Goal: Task Accomplishment & Management: Manage account settings

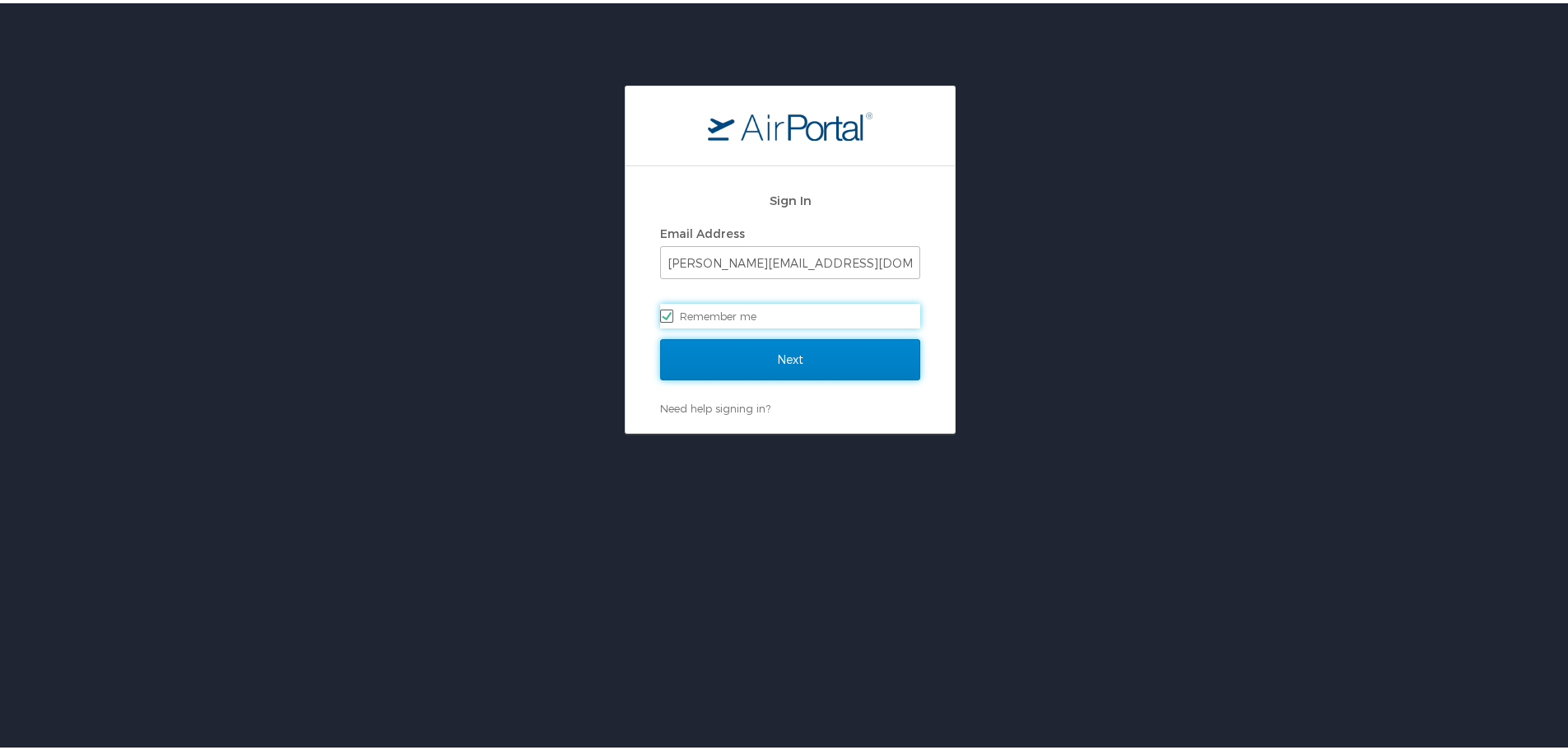
click at [705, 354] on input "Next" at bounding box center [790, 356] width 260 height 42
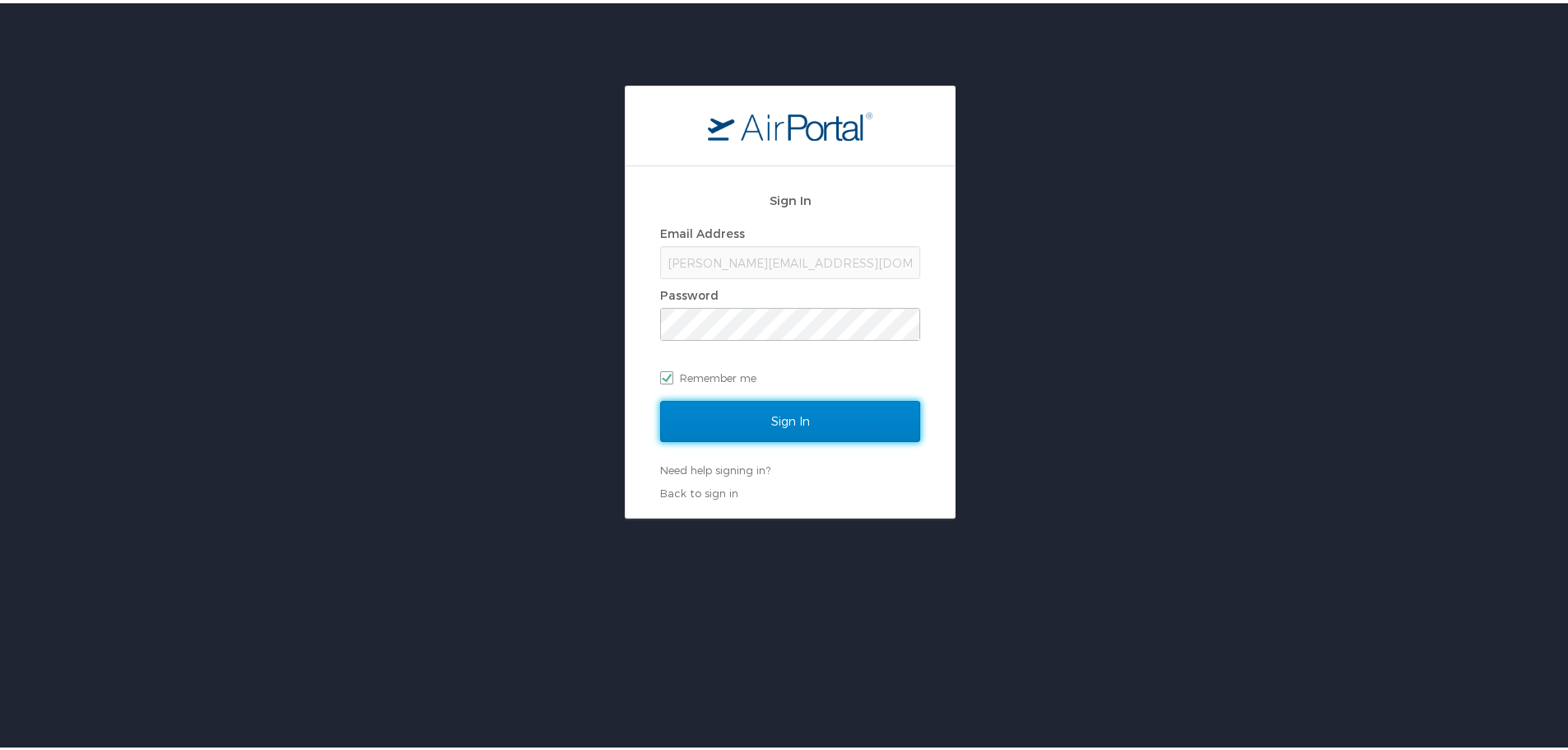
click at [739, 407] on input "Sign In" at bounding box center [790, 418] width 260 height 42
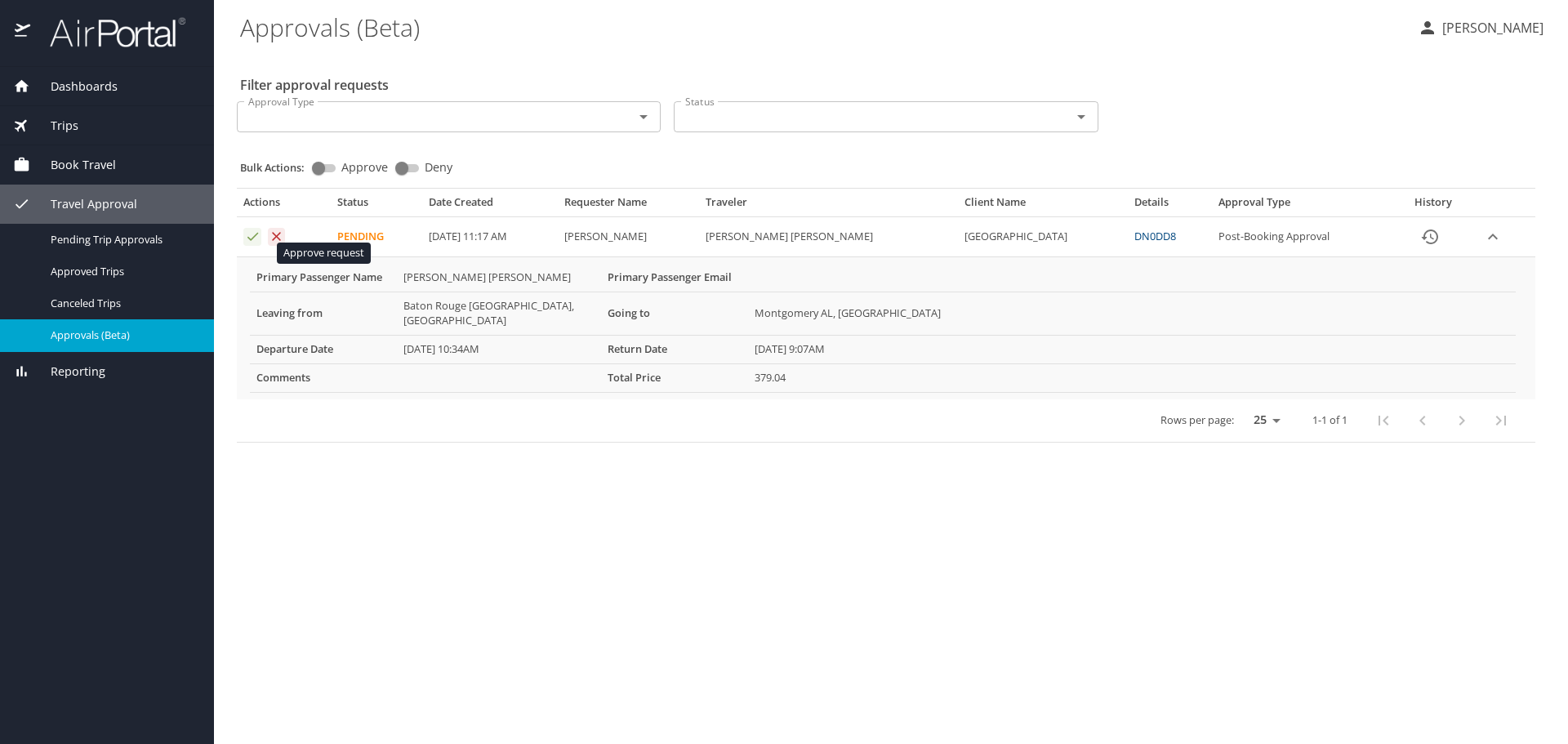
click at [255, 241] on icon "Approval table" at bounding box center [253, 236] width 11 height 8
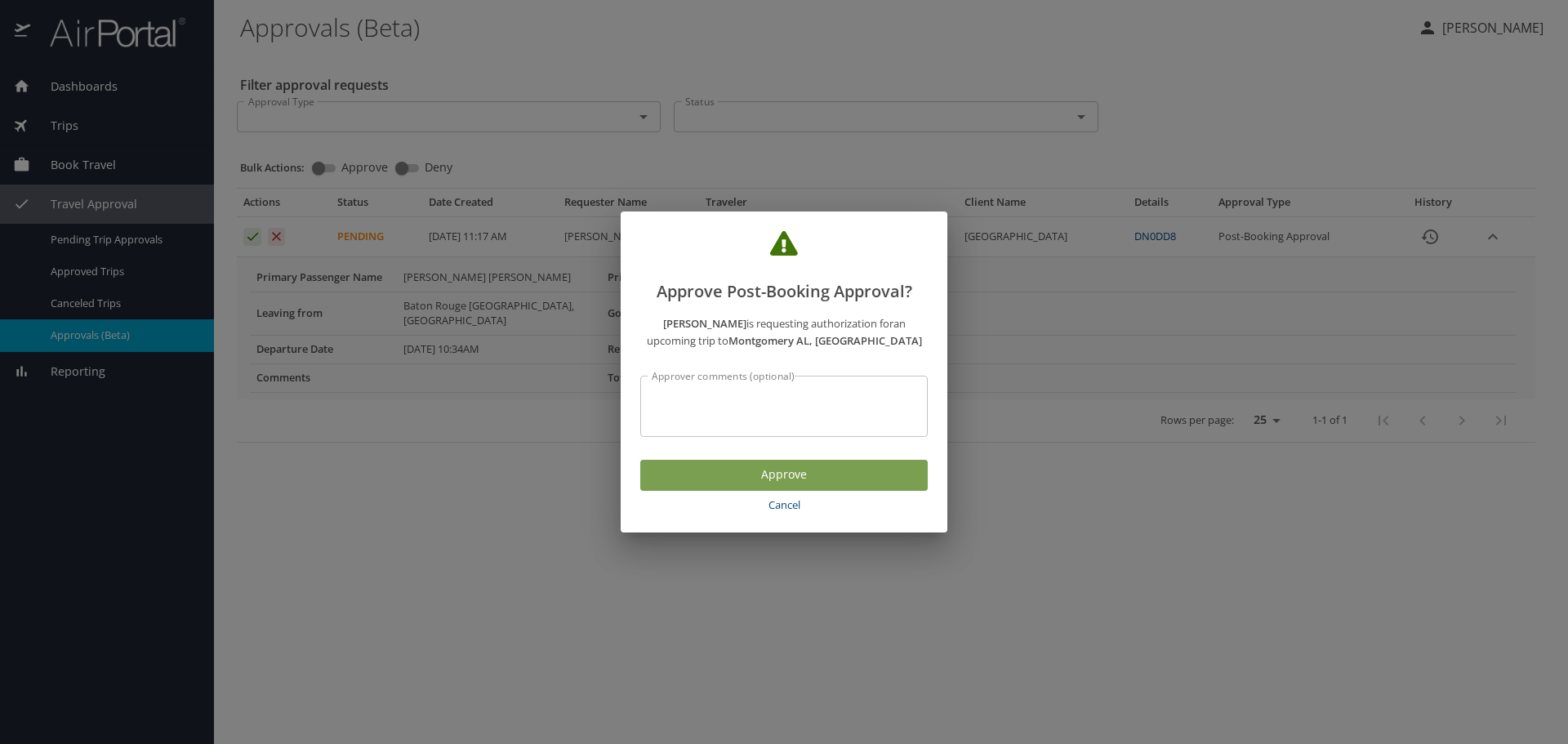
click at [780, 485] on span "Approve" at bounding box center [784, 475] width 261 height 20
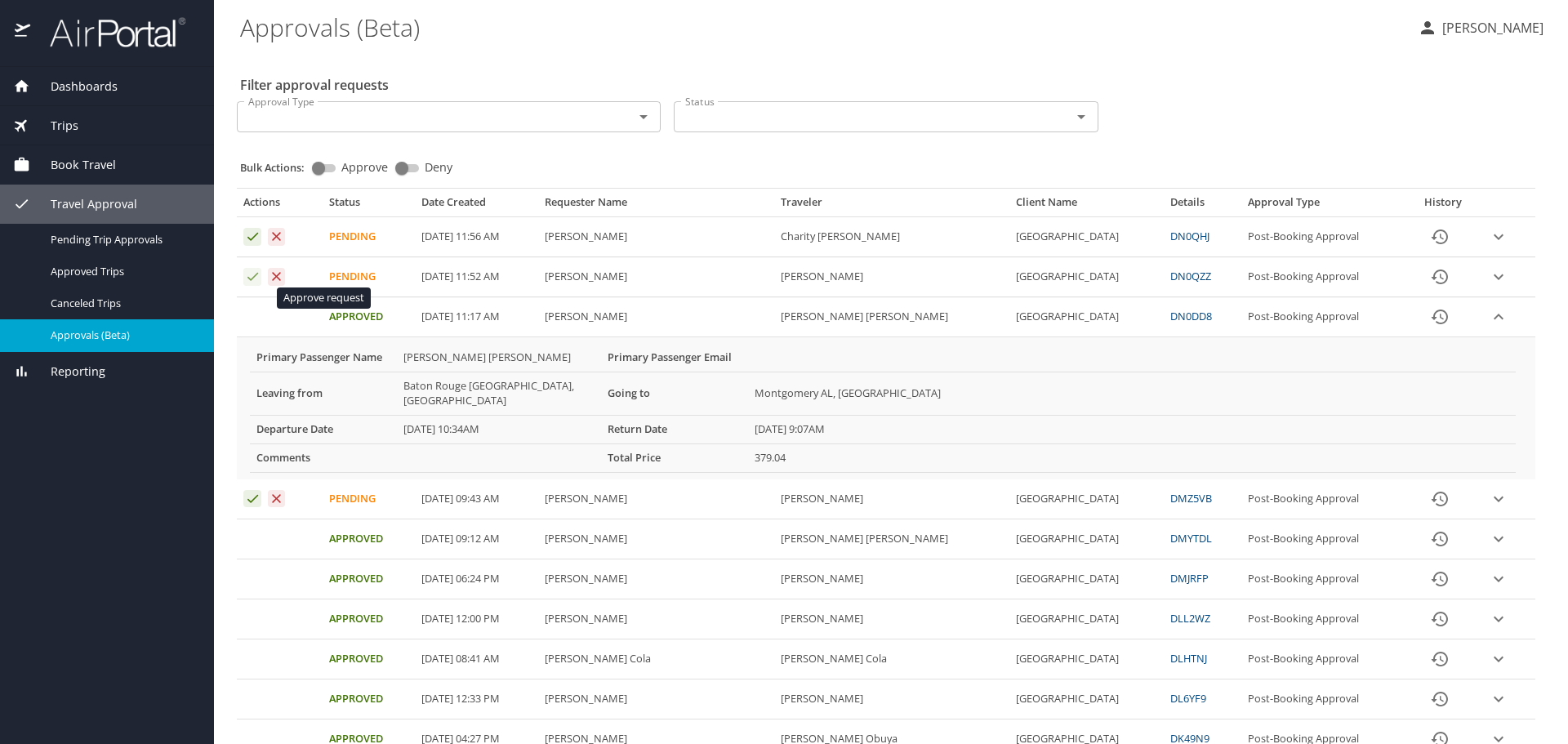
click at [247, 284] on icon "Approval table" at bounding box center [253, 276] width 16 height 16
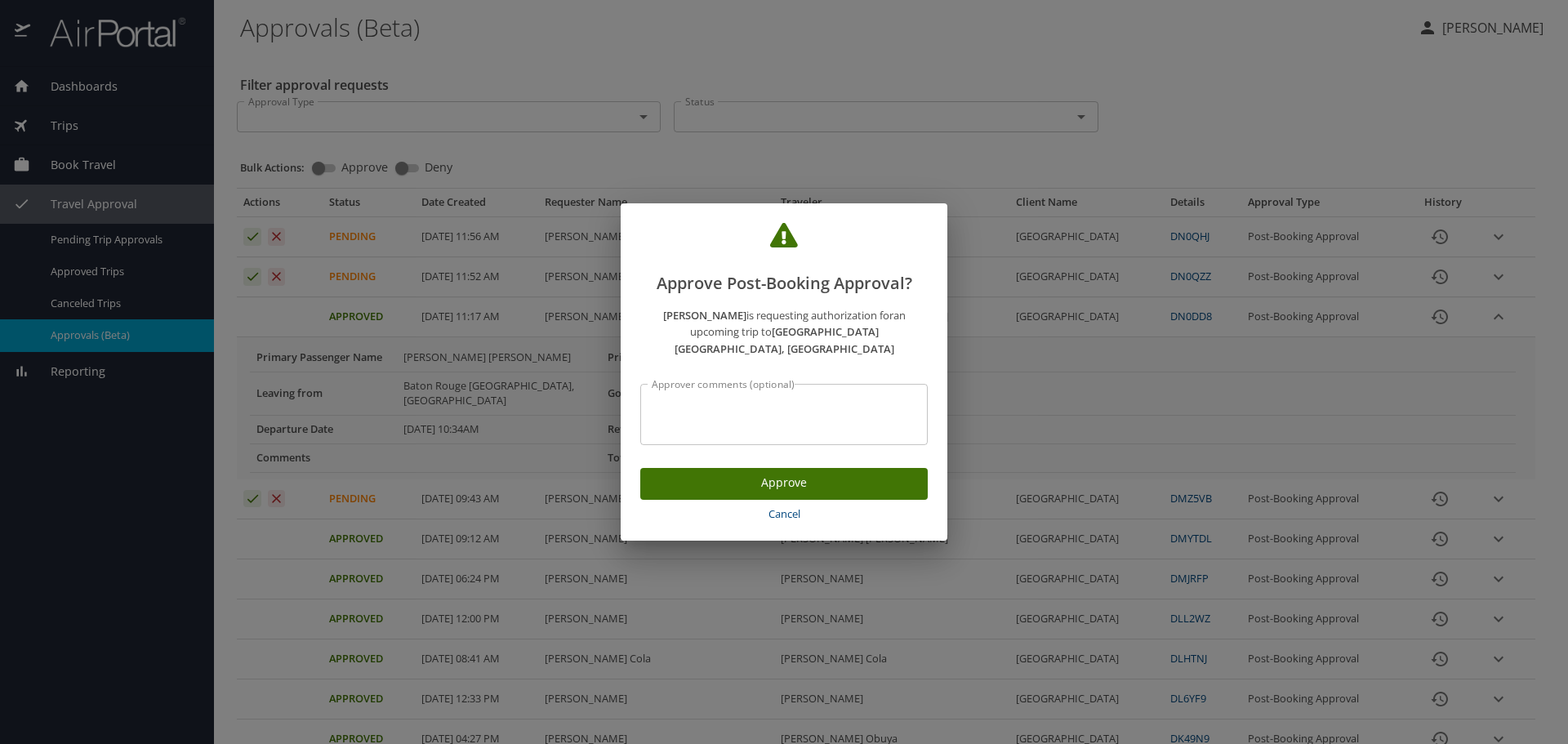
click at [759, 493] on span "Approve" at bounding box center [784, 483] width 261 height 20
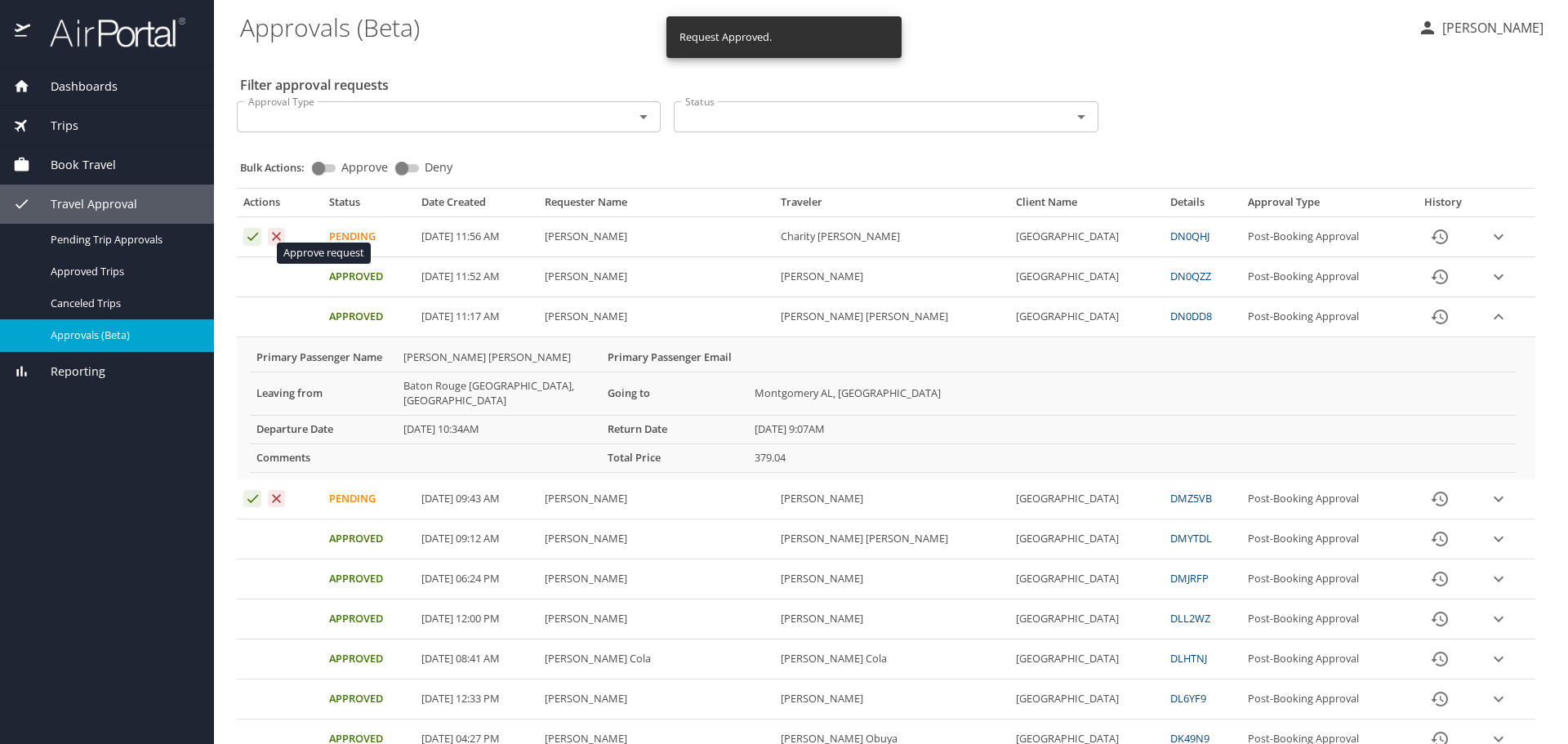
click at [252, 244] on icon "Approval table" at bounding box center [253, 237] width 16 height 16
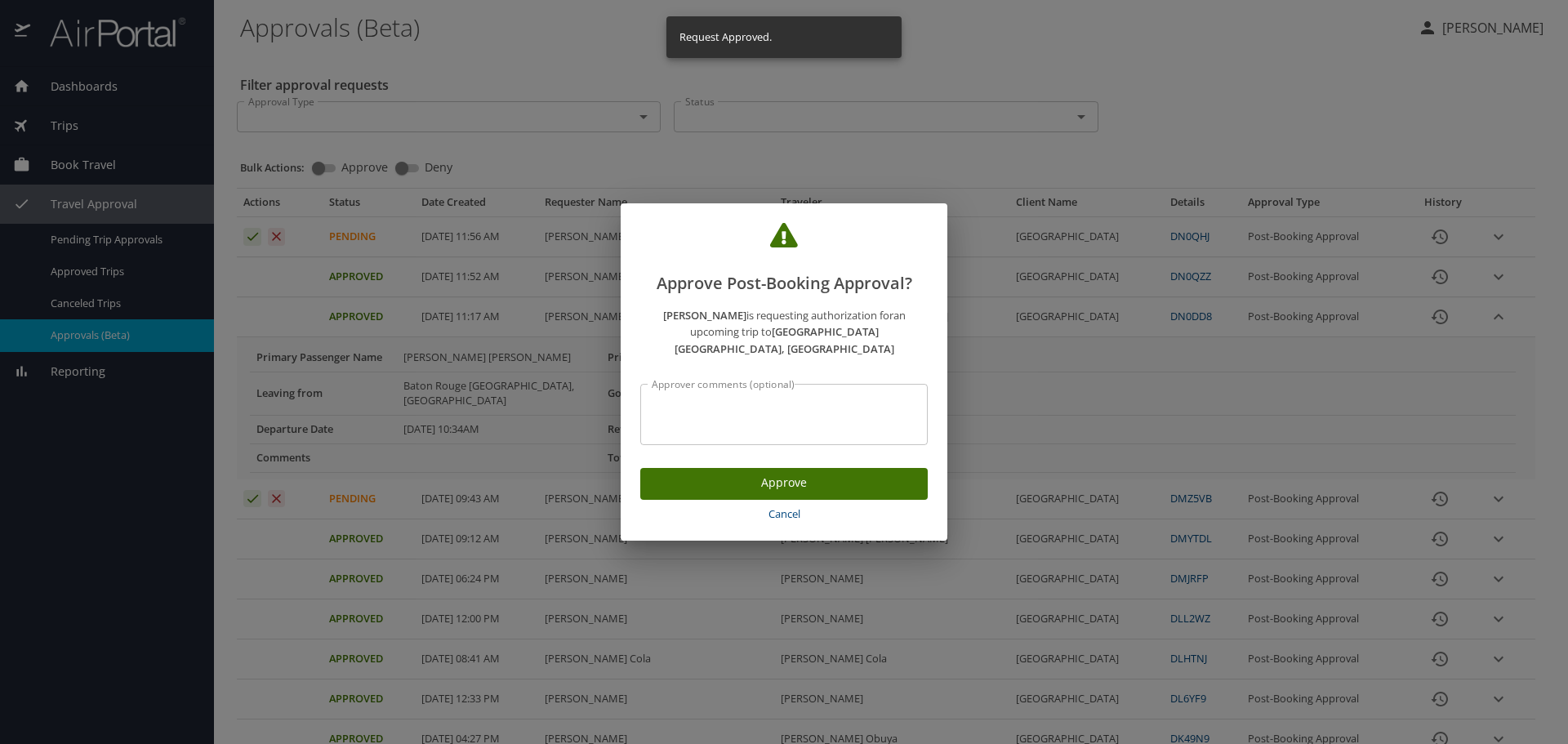
click at [819, 493] on span "Approve" at bounding box center [784, 483] width 261 height 20
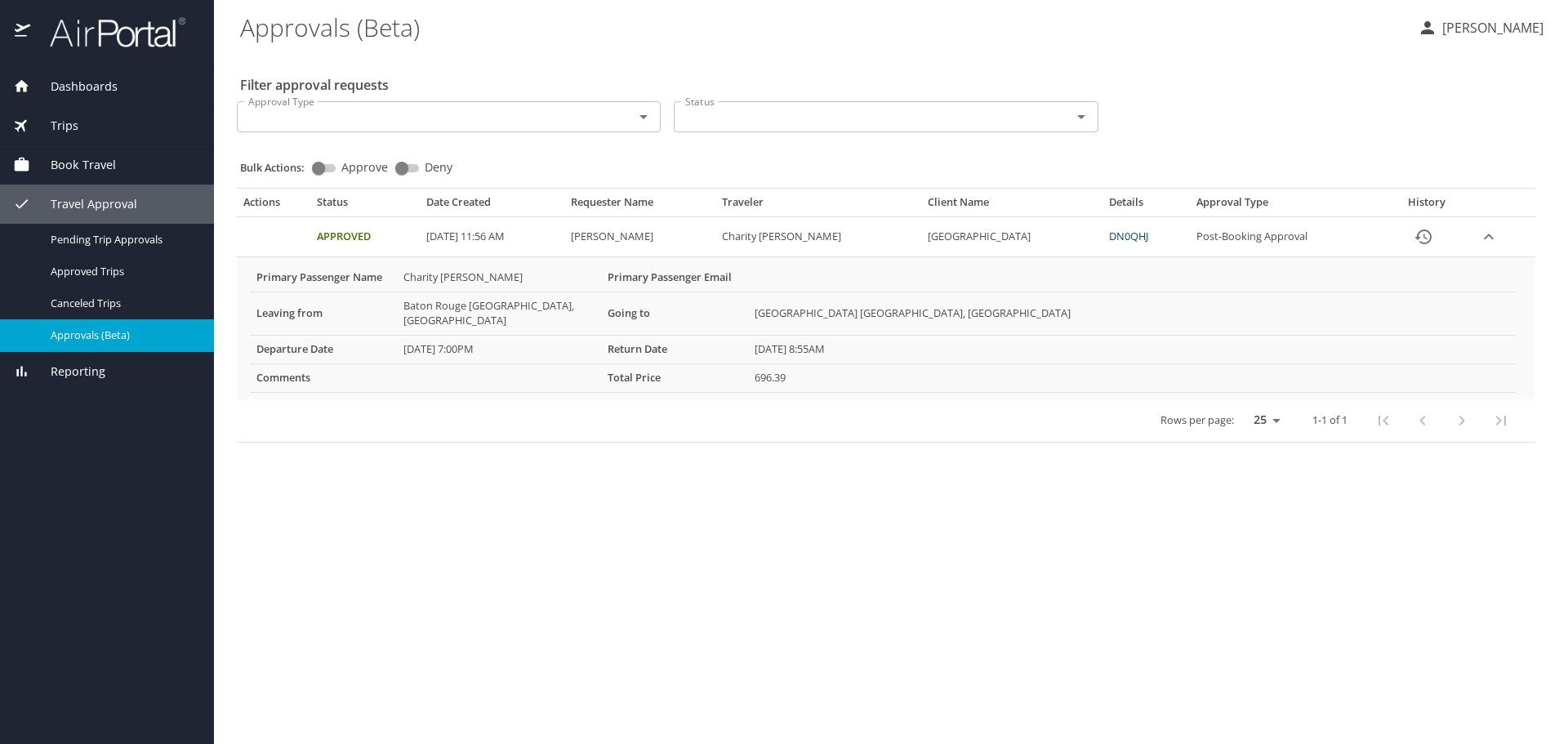
click at [1099, 641] on main "Approvals (Beta) [PERSON_NAME] Filter approval requests Approval Type Approval …" at bounding box center [891, 372] width 1354 height 744
click at [96, 278] on span "Approved Trips" at bounding box center [123, 272] width 144 height 16
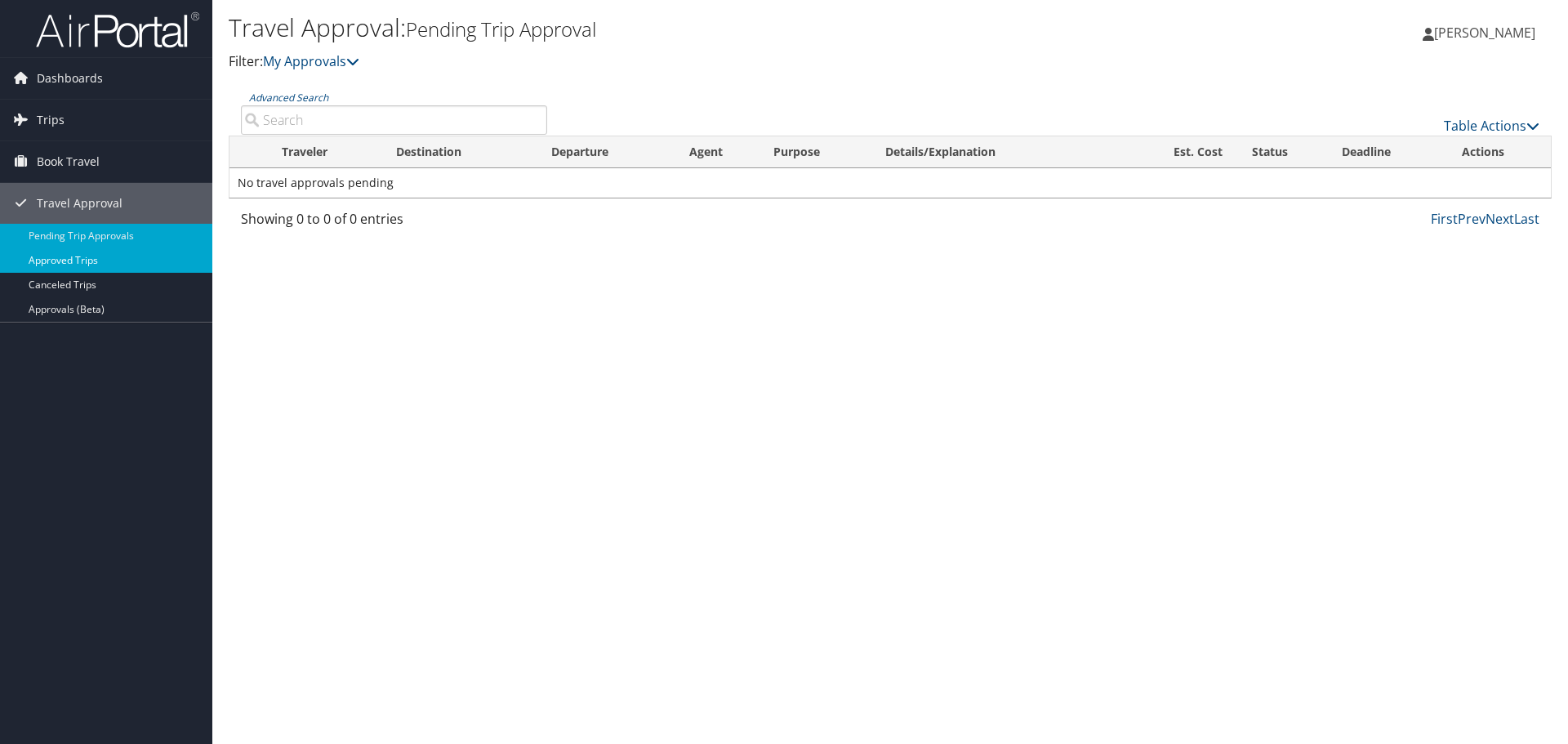
click at [74, 259] on link "Approved Trips" at bounding box center [106, 261] width 212 height 25
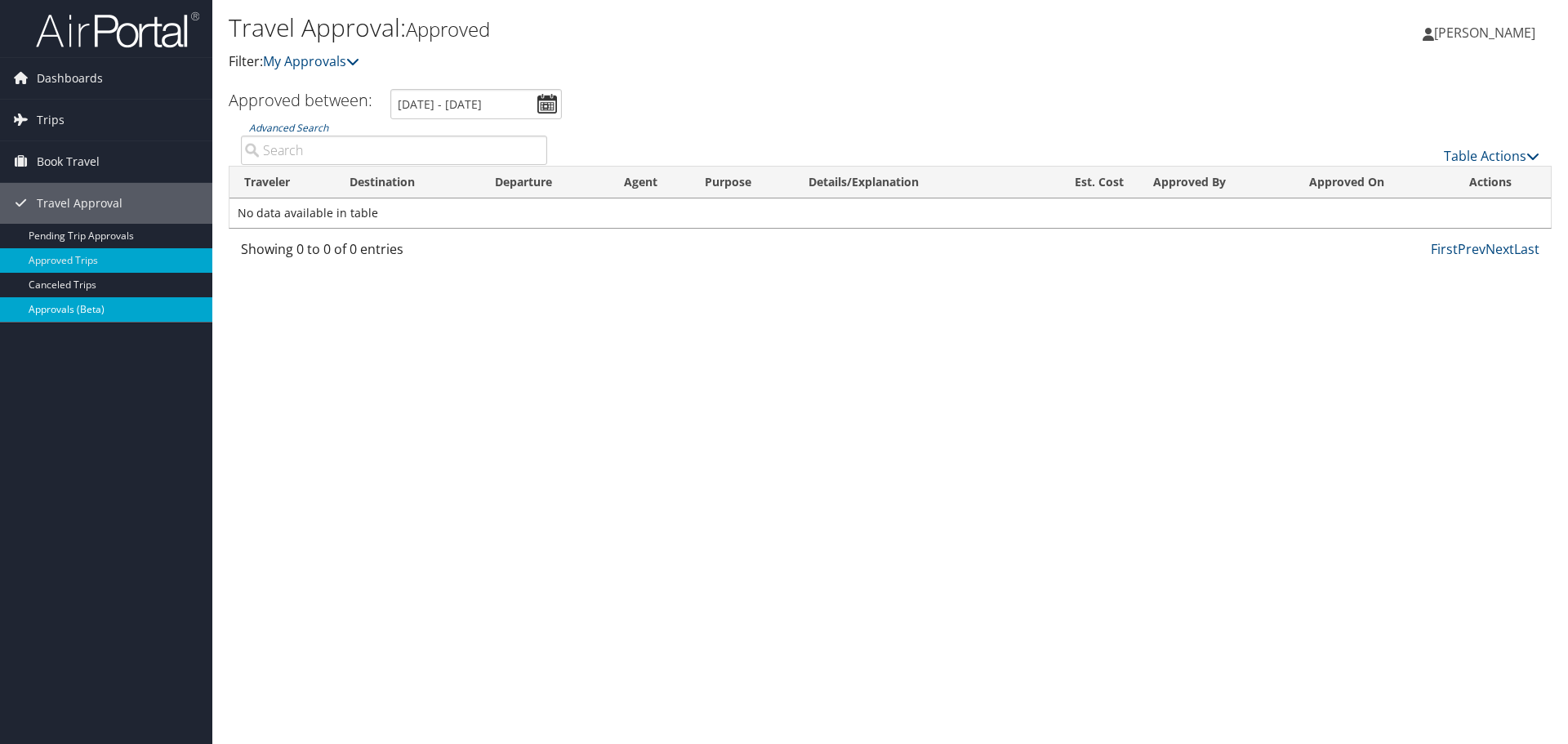
click at [57, 306] on link "Approvals (Beta)" at bounding box center [106, 310] width 212 height 25
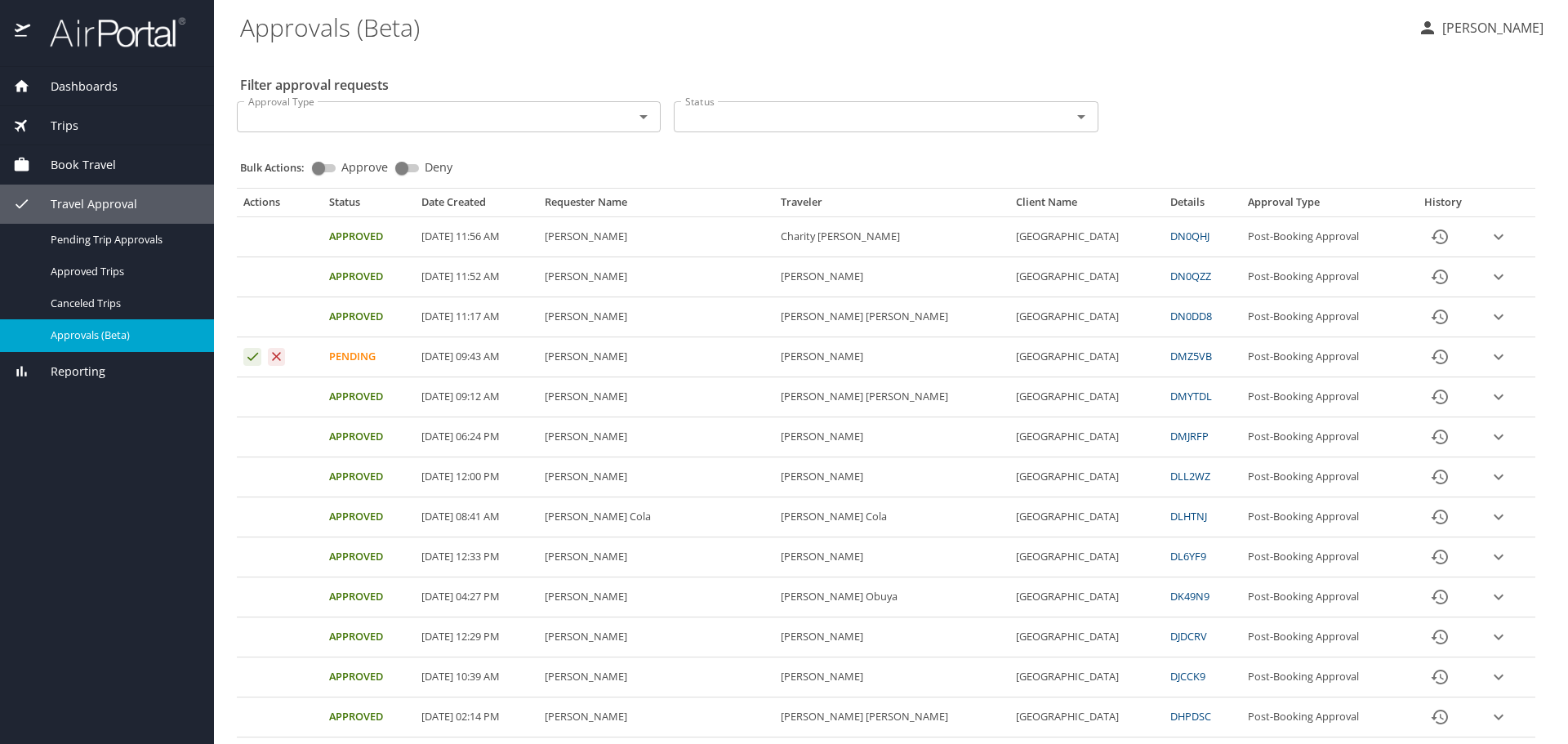
click at [1493, 440] on icon "expand row" at bounding box center [1498, 437] width 10 height 6
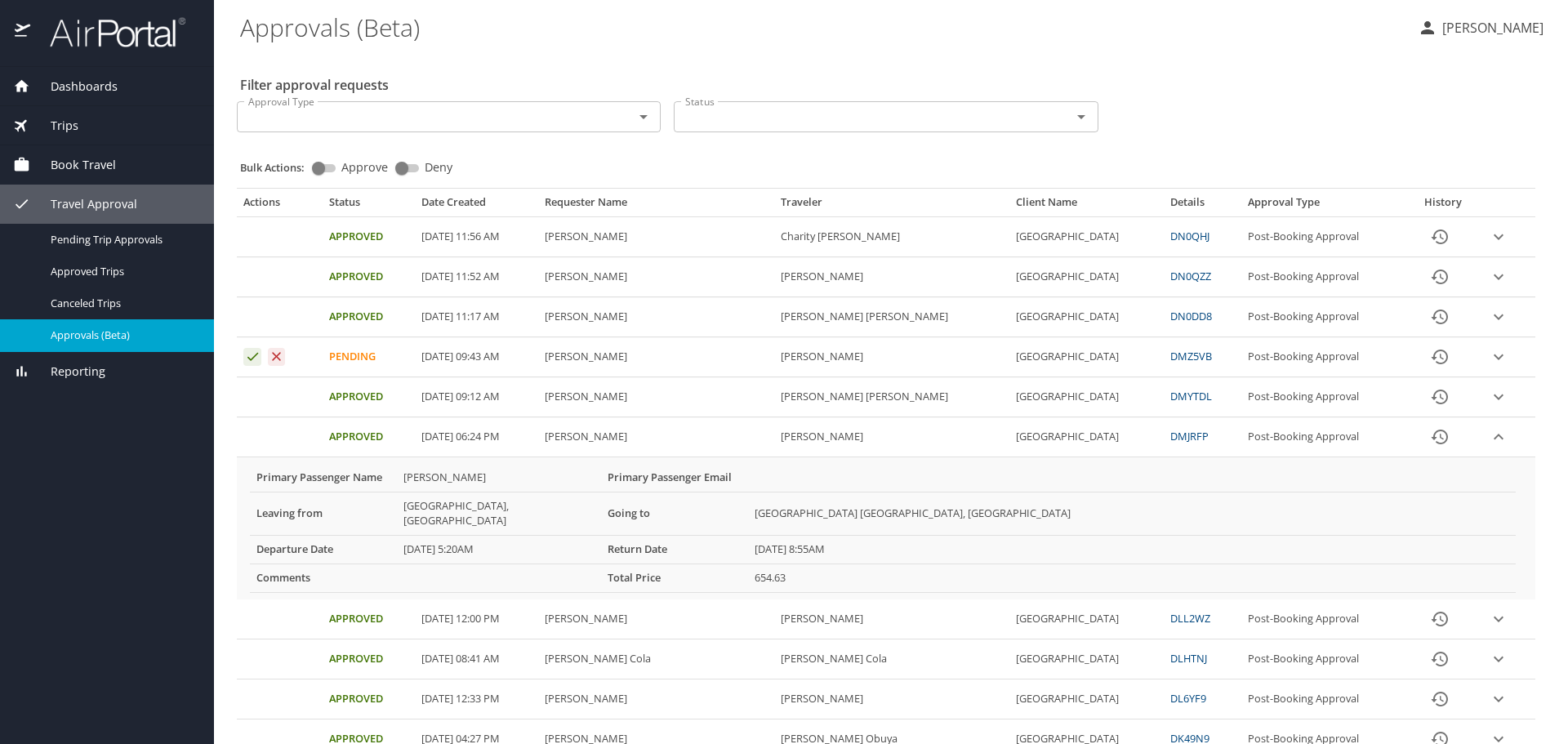
click at [1493, 361] on icon "expand row" at bounding box center [1498, 357] width 10 height 6
